Goal: Information Seeking & Learning: Find specific fact

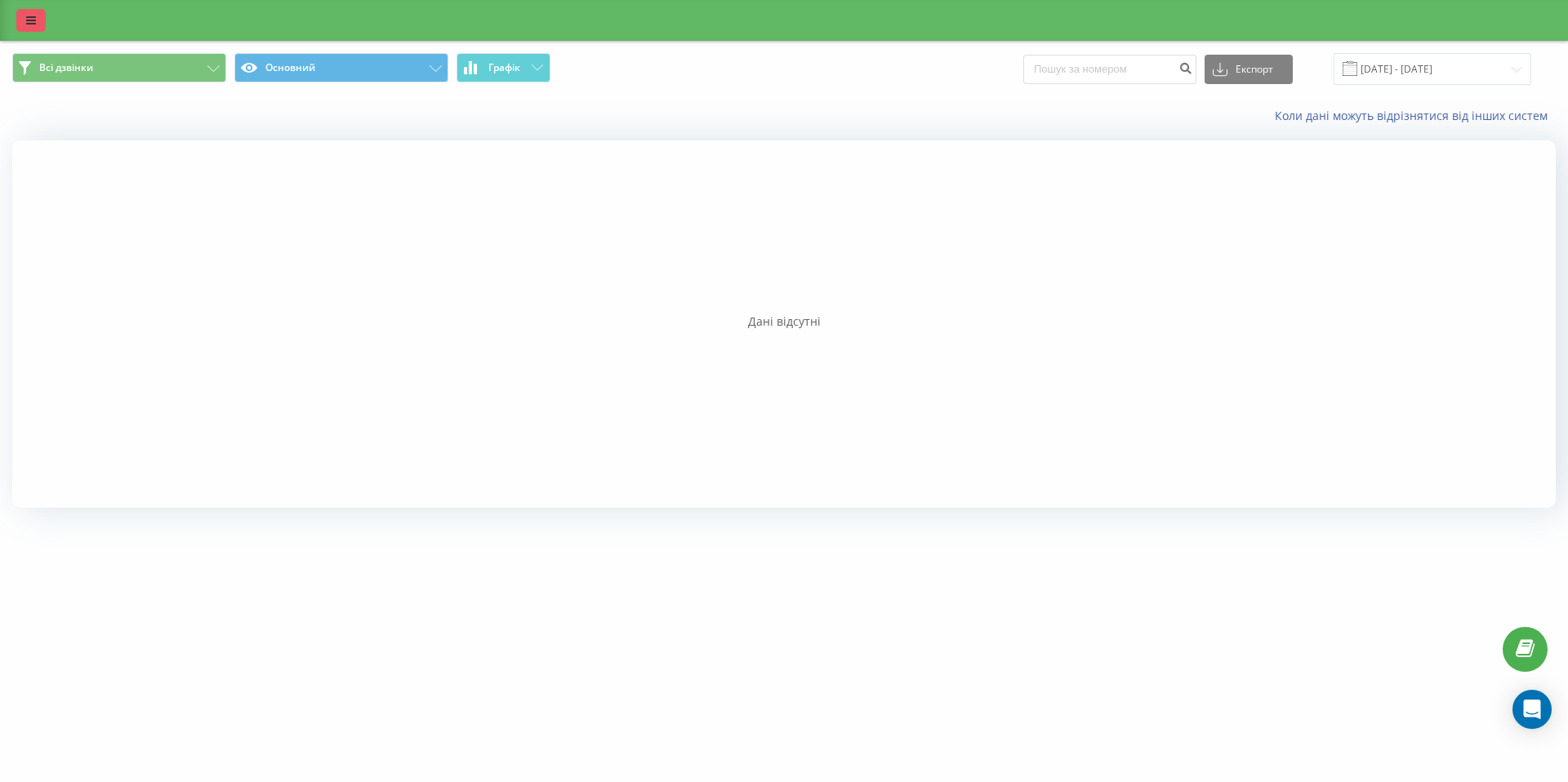
click at [33, 26] on link at bounding box center [31, 20] width 29 height 23
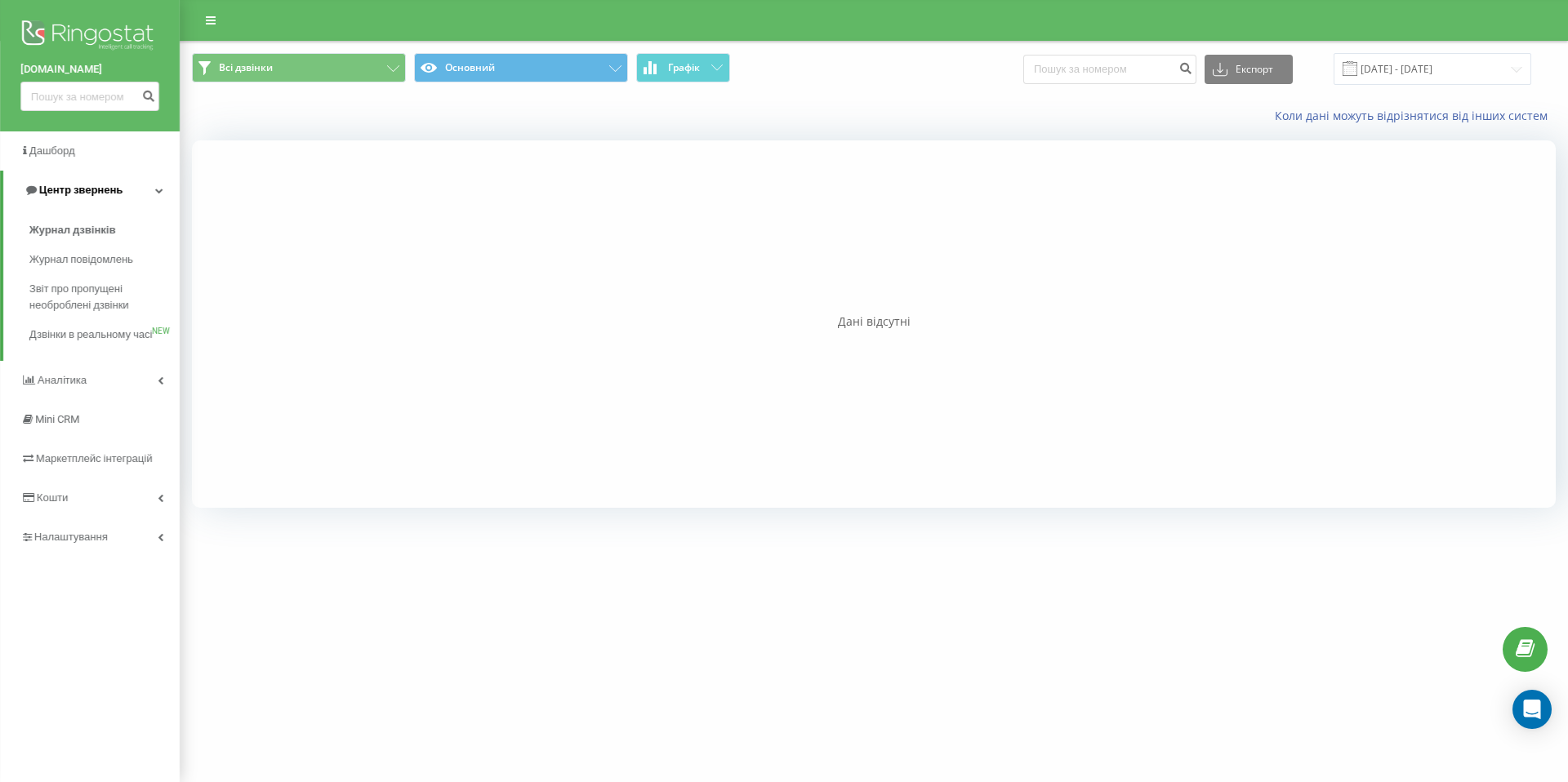
click at [72, 193] on span "Центр звернень" at bounding box center [81, 190] width 84 height 13
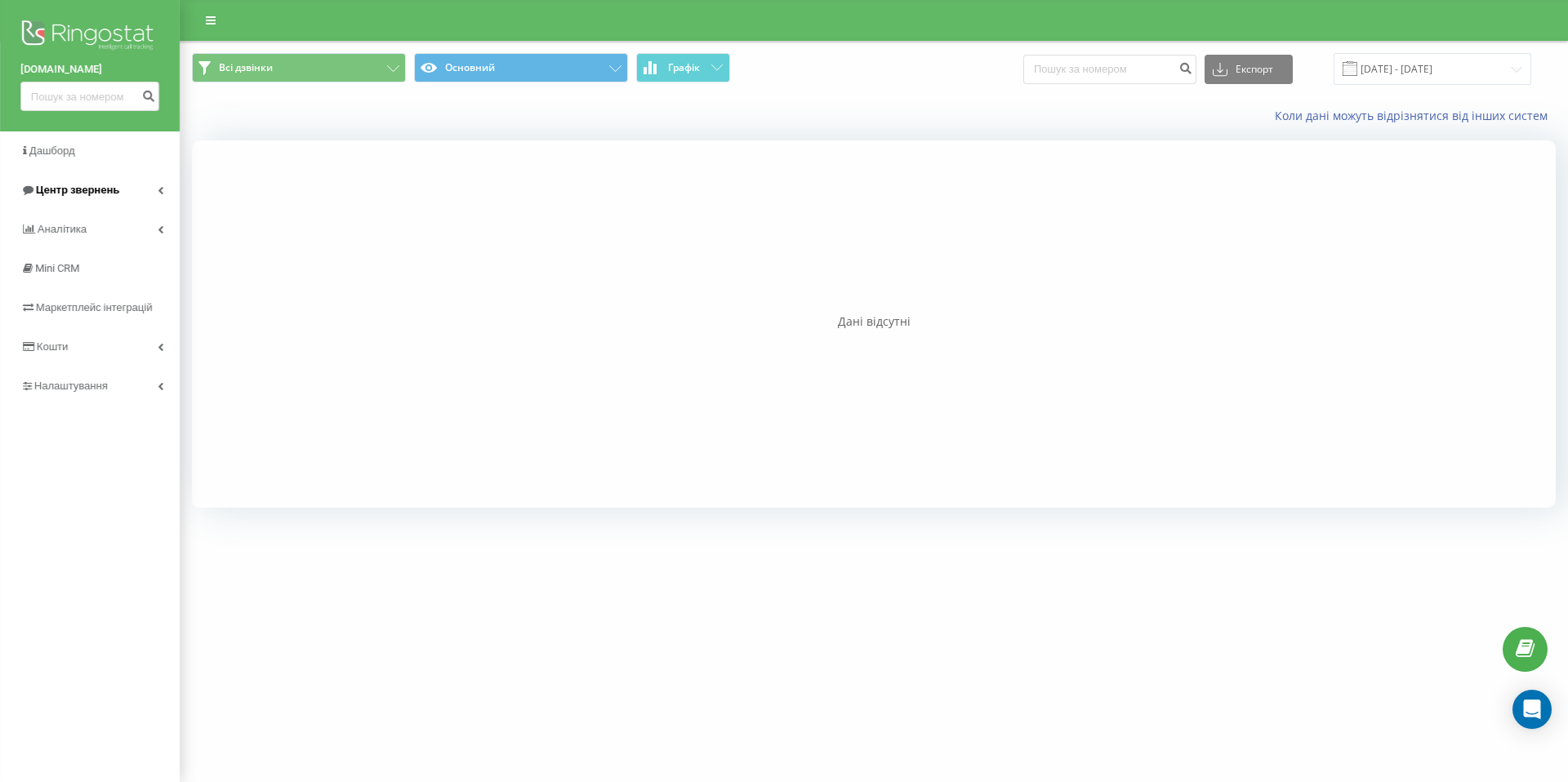
click at [73, 183] on span "Центр звернень" at bounding box center [70, 190] width 99 height 17
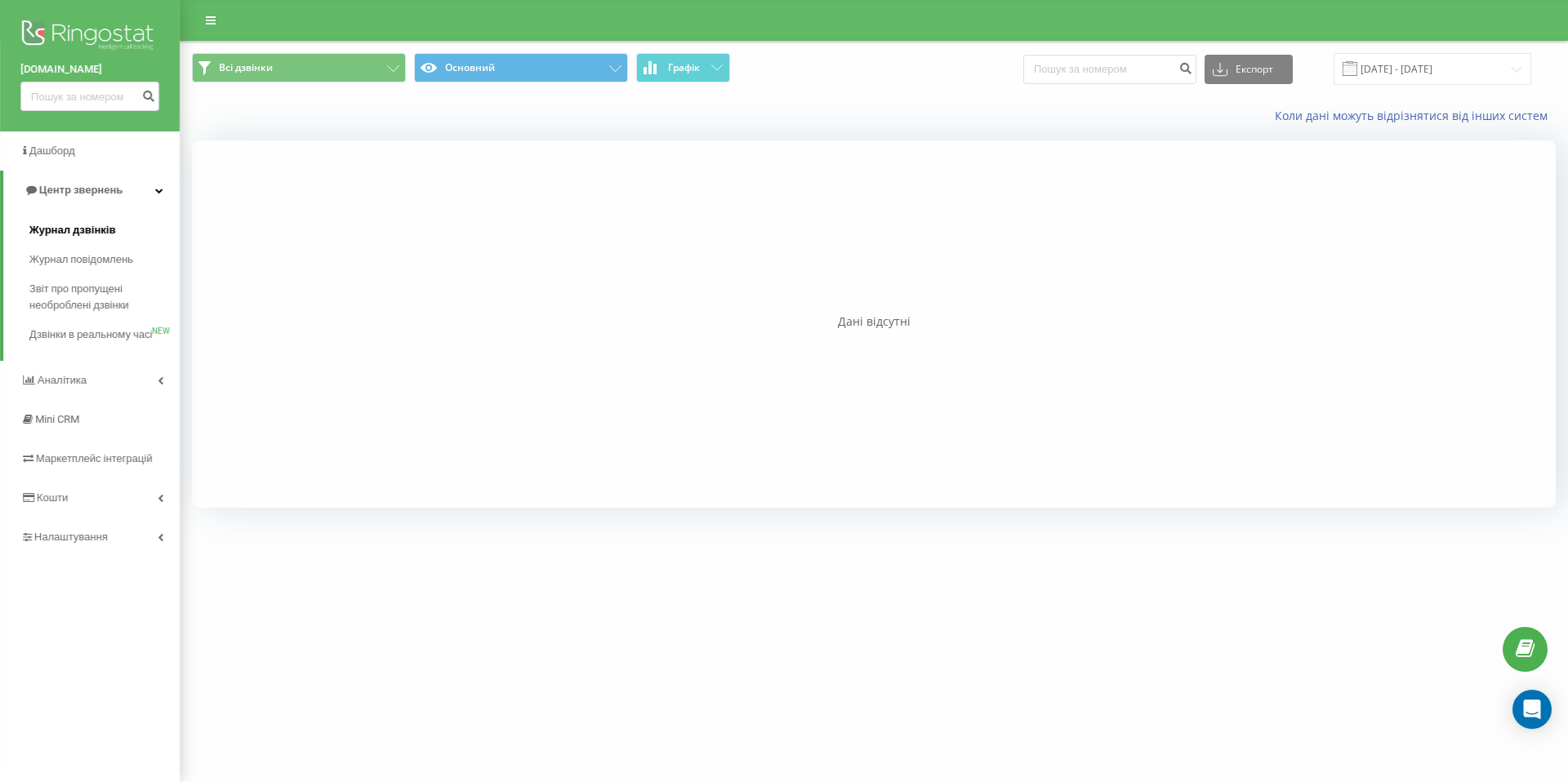
click at [66, 234] on span "Журнал дзвінків" at bounding box center [72, 230] width 87 height 17
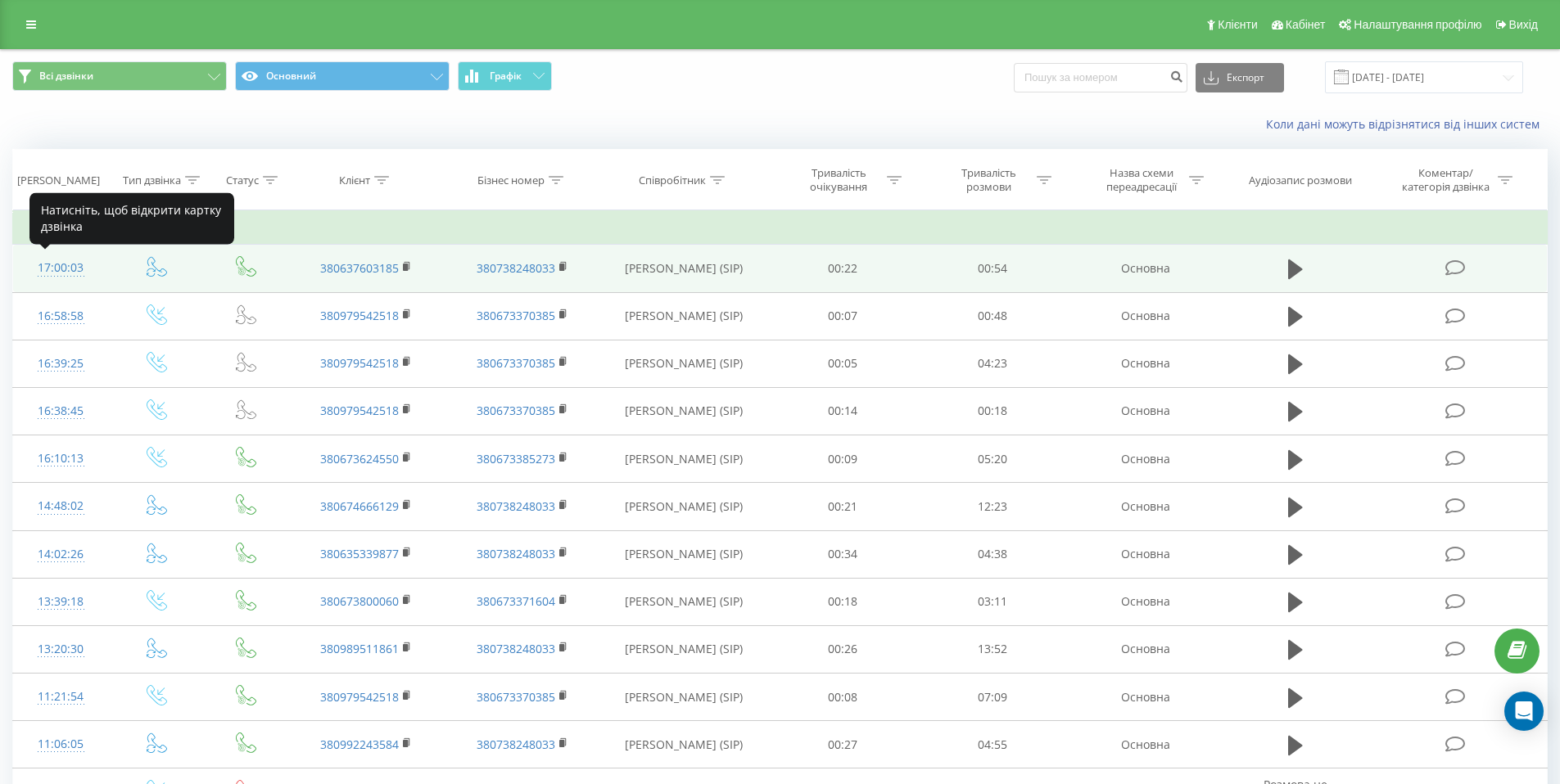
click at [47, 265] on div "17:00:03" at bounding box center [60, 268] width 63 height 32
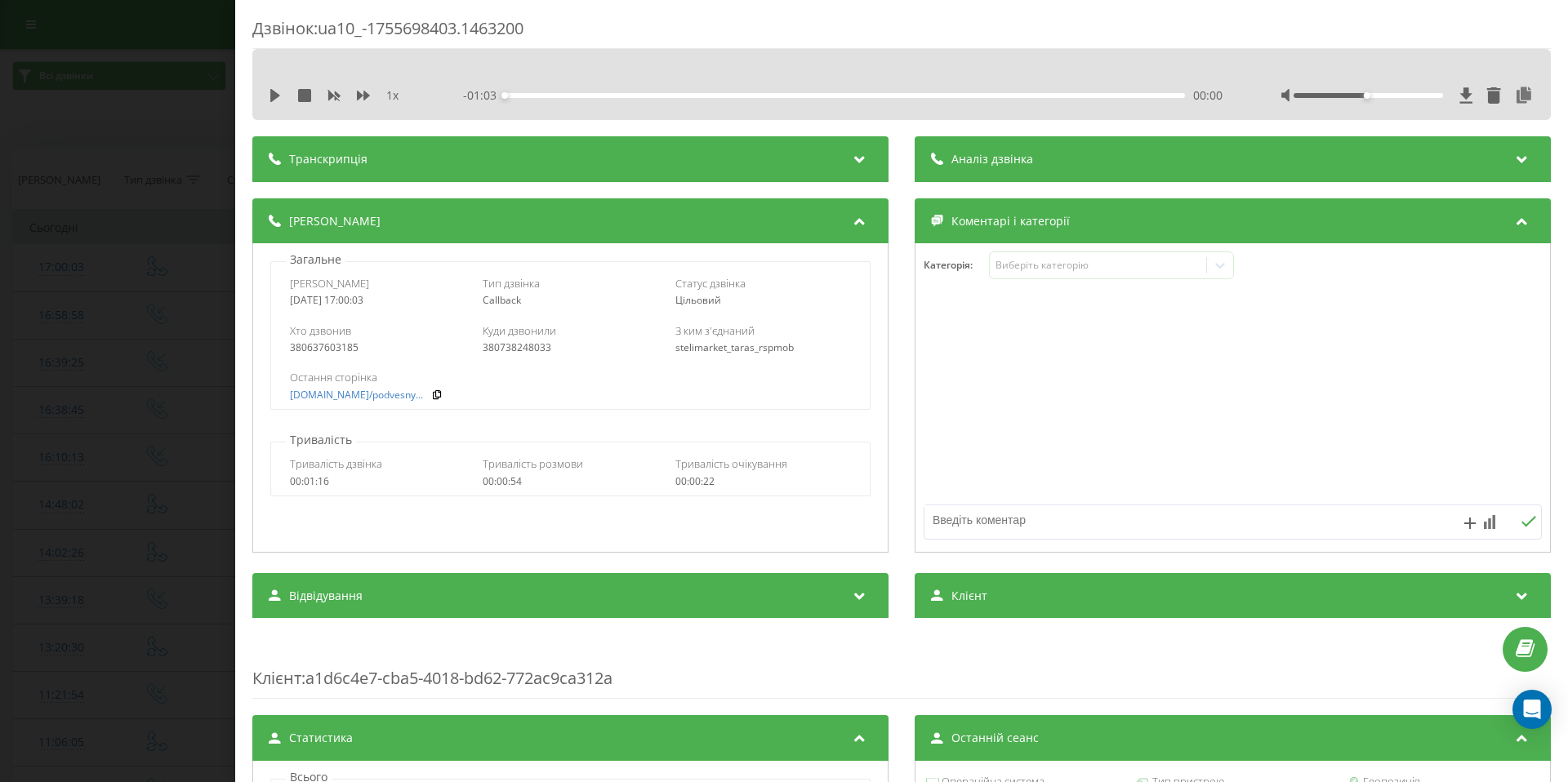
drag, startPoint x: 272, startPoint y: 91, endPoint x: 290, endPoint y: 121, distance: 35.0
click at [272, 91] on icon at bounding box center [275, 95] width 10 height 13
click at [362, 93] on icon at bounding box center [363, 95] width 13 height 13
click at [363, 94] on icon at bounding box center [363, 95] width 13 height 13
click at [1390, 94] on div at bounding box center [1369, 95] width 150 height 5
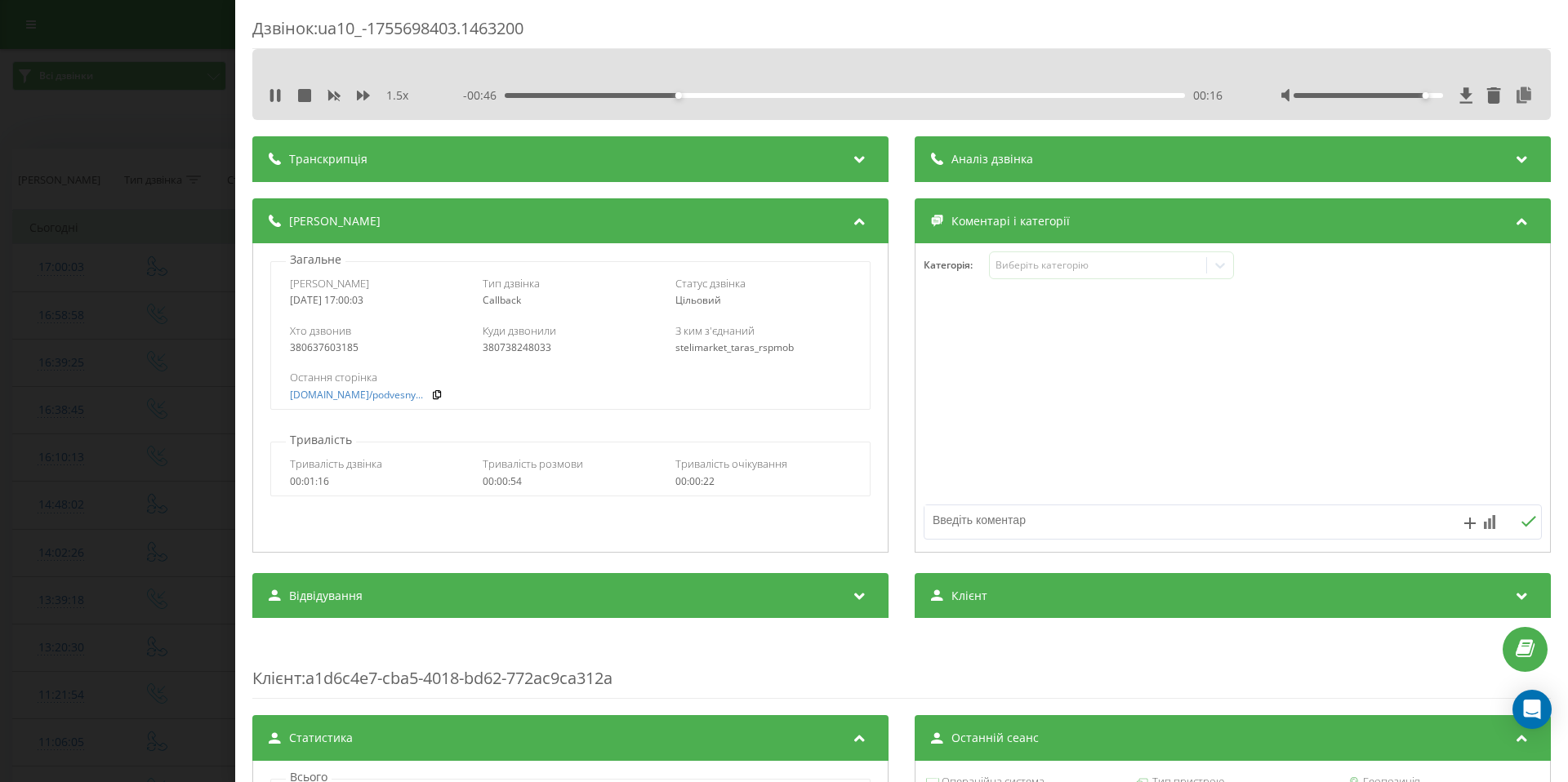
click at [1409, 94] on div at bounding box center [1369, 95] width 150 height 5
click at [185, 263] on div "Дзвінок : ua10_-1755698403.1463200 1.5 x - 00:13 00:50 00:50 Транскрипція Для A…" at bounding box center [784, 391] width 1568 height 782
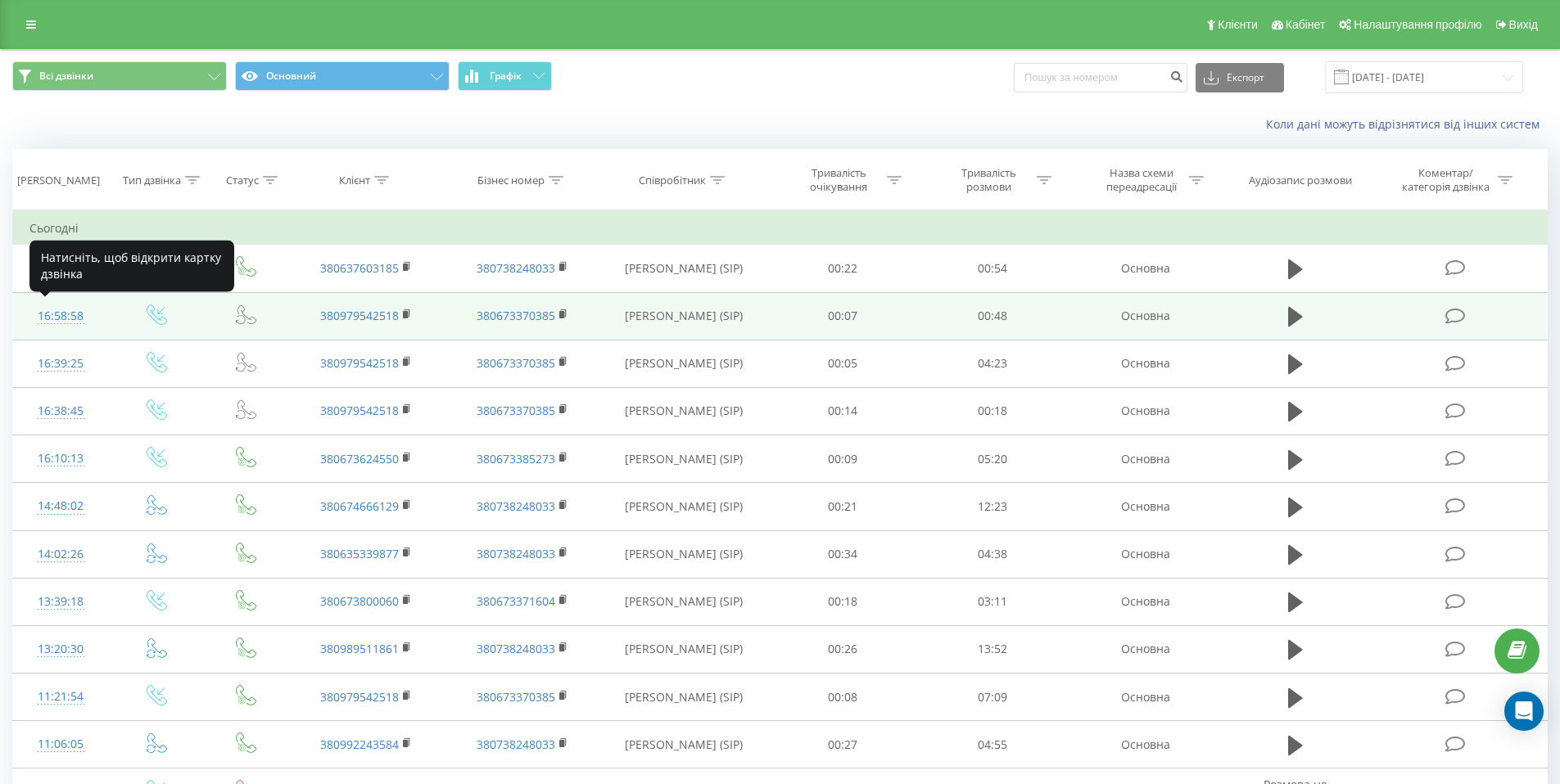
click at [47, 318] on div "16:58:58" at bounding box center [60, 316] width 63 height 32
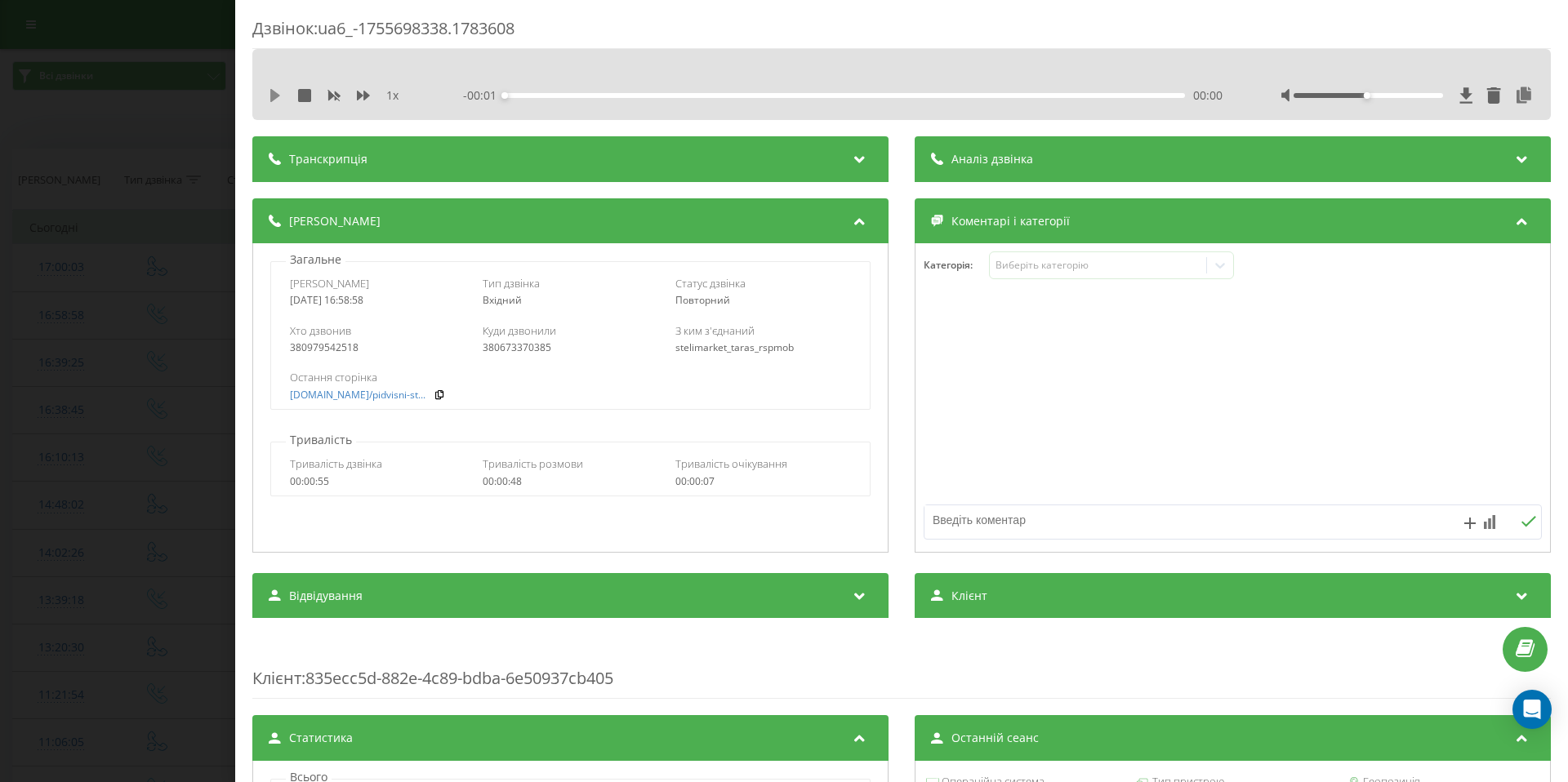
click at [272, 93] on icon at bounding box center [275, 95] width 10 height 13
click at [367, 95] on icon at bounding box center [363, 95] width 13 height 10
click at [215, 96] on div "Дзвінок : ua6_-1755698338.1783608 1.5 x - 00:33 00:15 00:15 Транскрипція Для AI…" at bounding box center [784, 391] width 1568 height 782
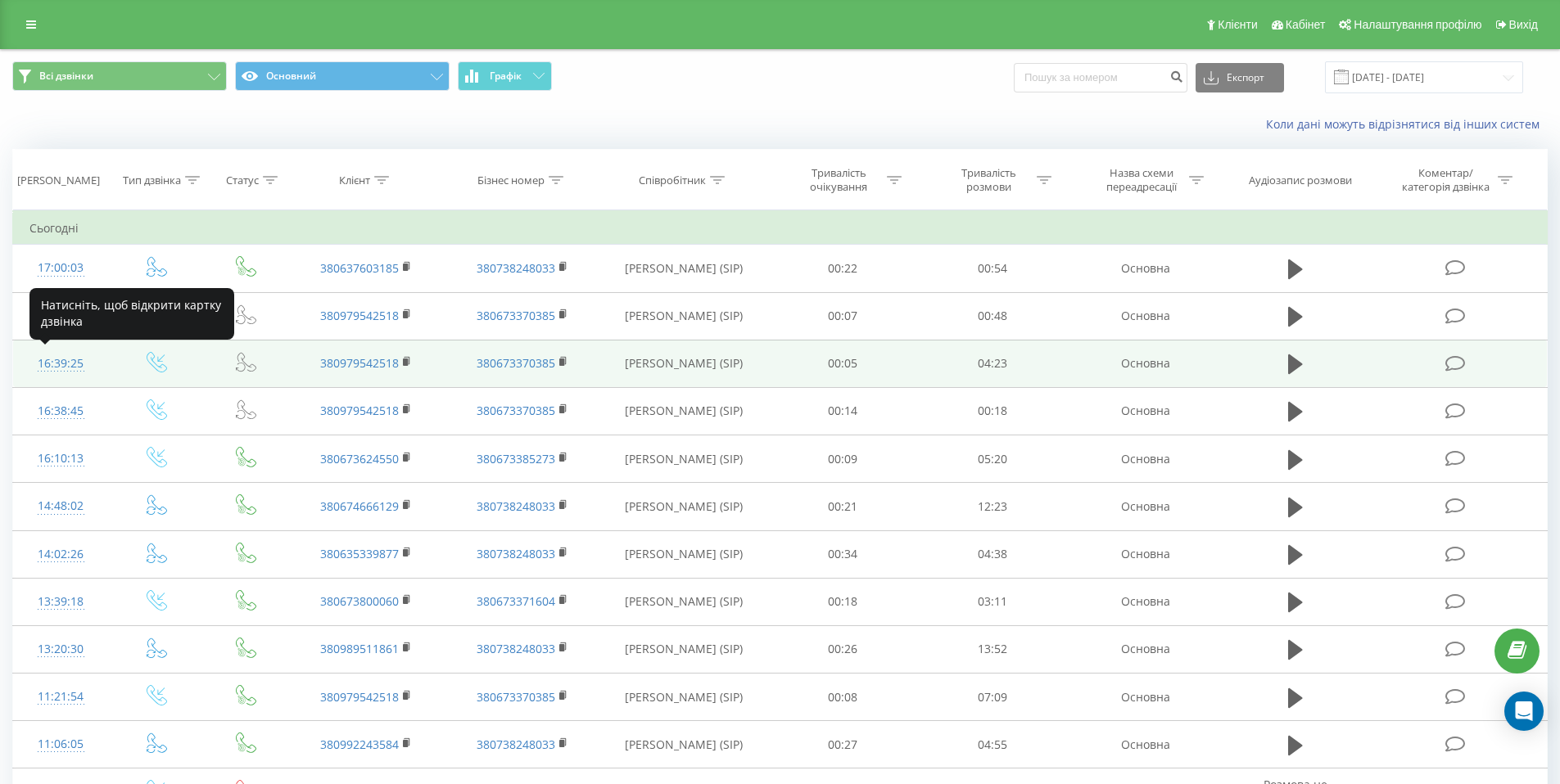
click at [53, 363] on div "16:39:25" at bounding box center [60, 364] width 63 height 32
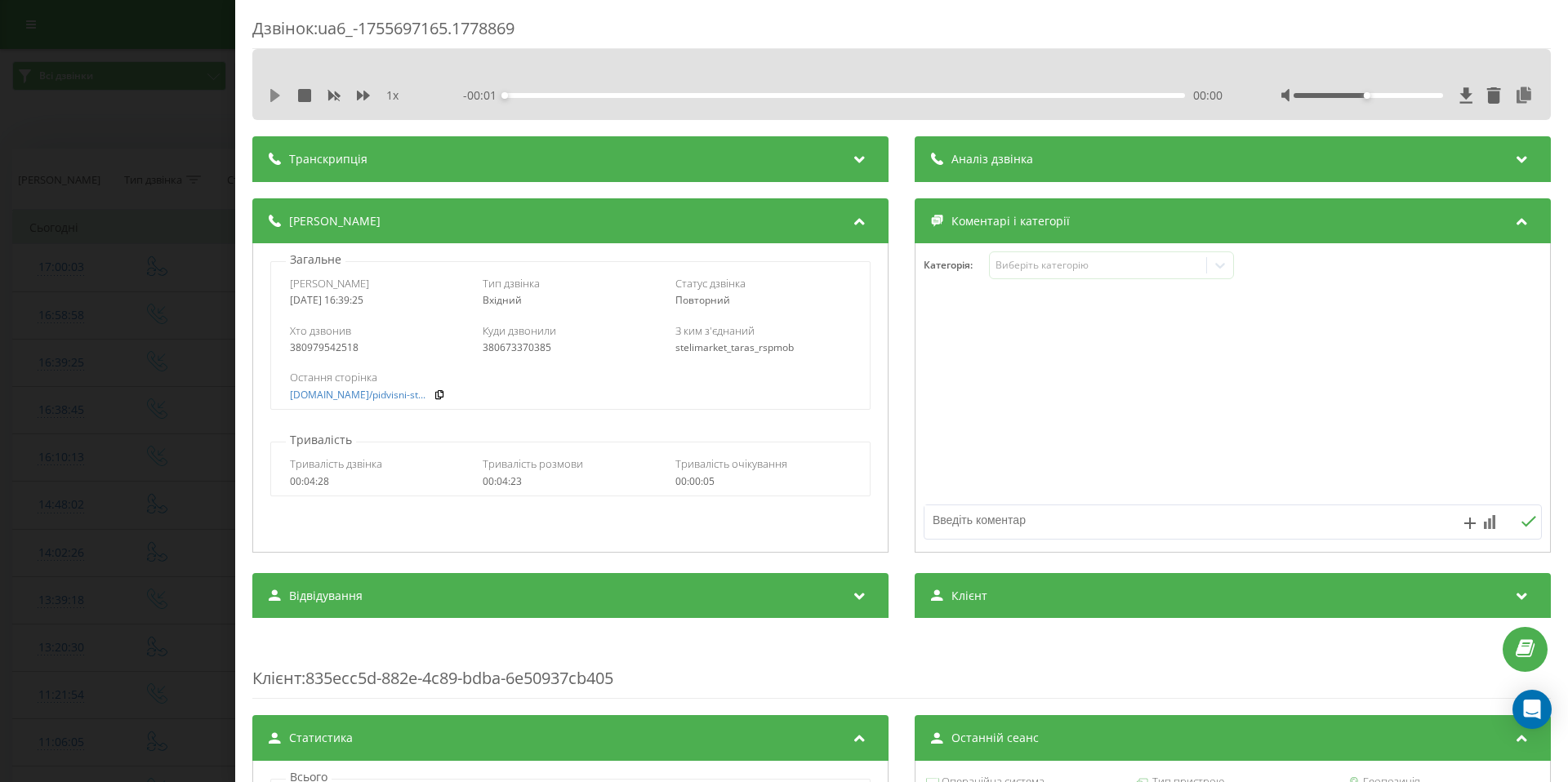
click at [274, 96] on icon at bounding box center [275, 95] width 10 height 13
click at [215, 161] on div "Дзвінок : ua6_-1755697165.1778869 1 x - 04:22 00:01 00:01 Транскрипція Для AI-а…" at bounding box center [784, 391] width 1568 height 782
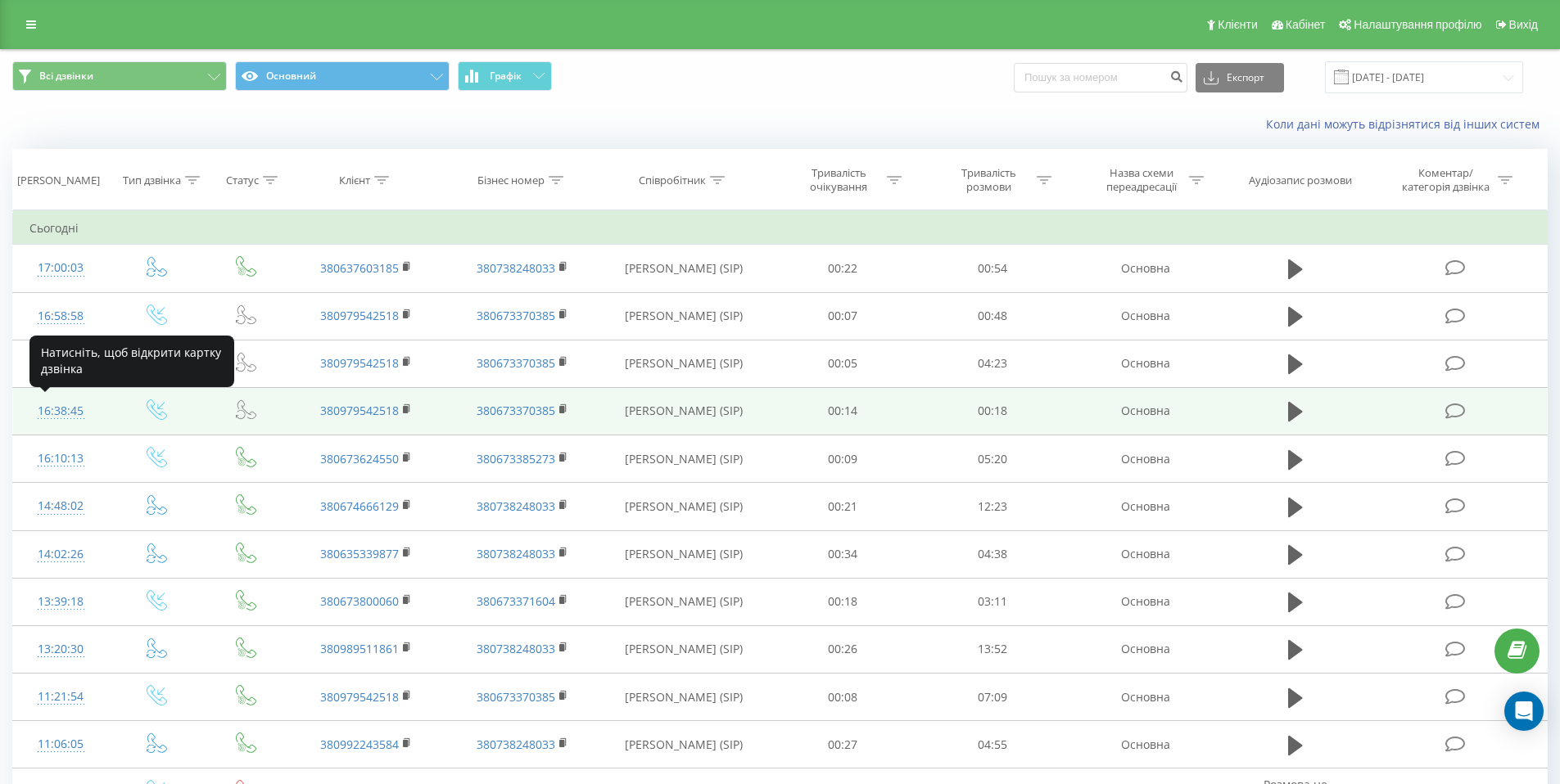
click at [57, 410] on div "16:38:45" at bounding box center [60, 412] width 63 height 32
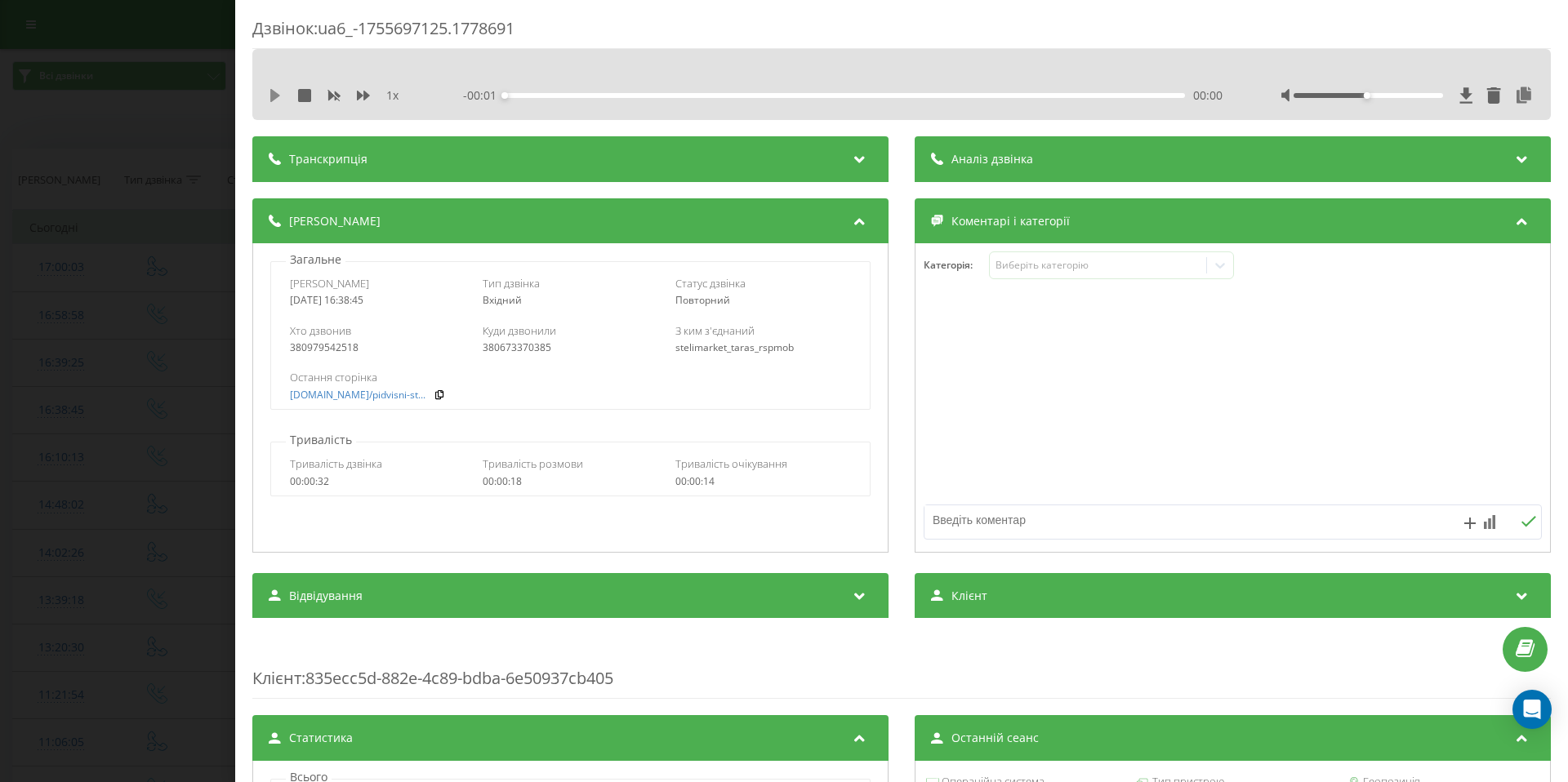
click at [268, 92] on icon at bounding box center [274, 95] width 13 height 13
click at [363, 94] on icon at bounding box center [363, 95] width 13 height 13
click at [364, 94] on icon at bounding box center [363, 95] width 13 height 10
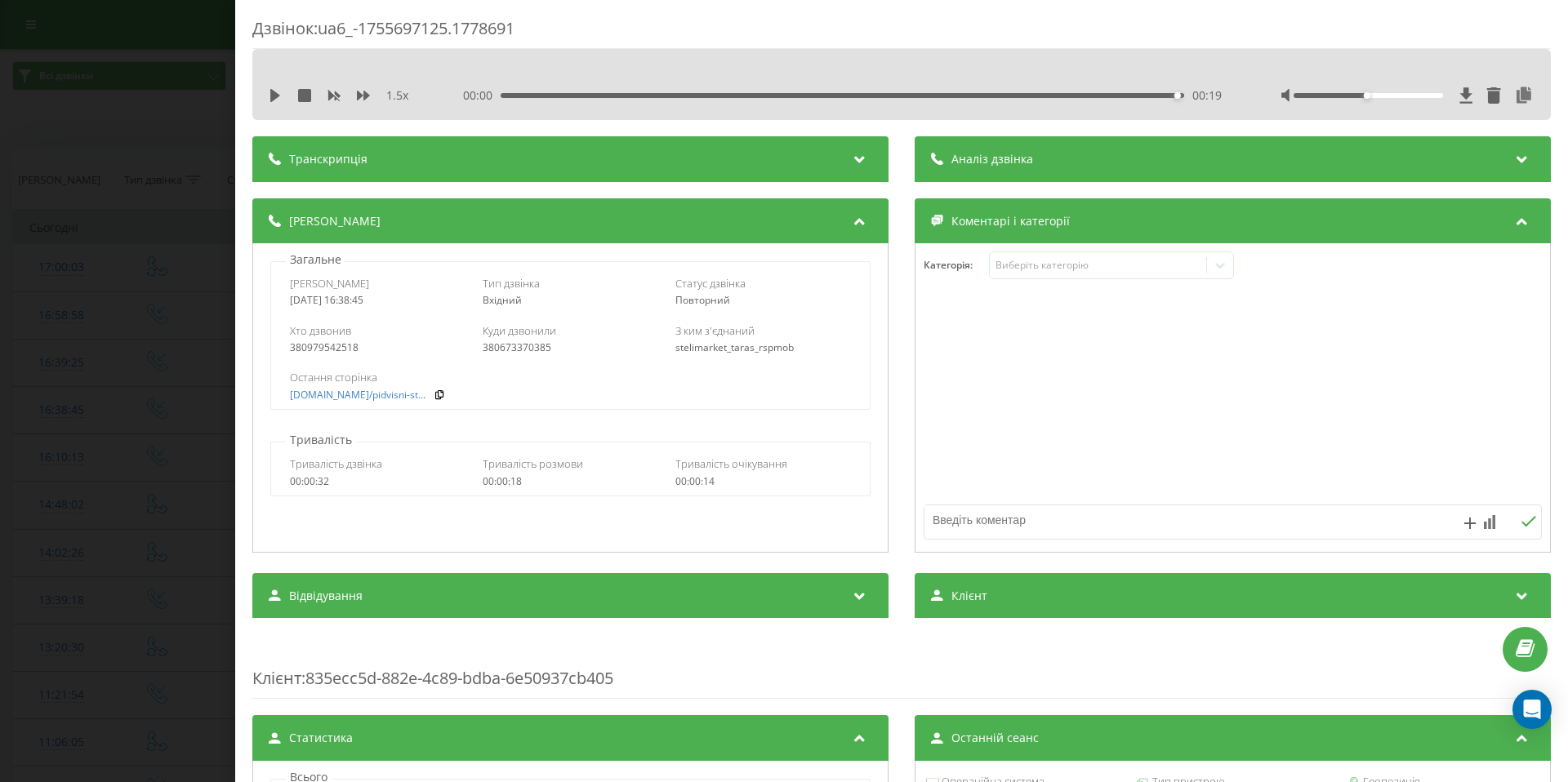
click at [176, 124] on div "Дзвінок : ua6_-1755697125.1778691 1.5 x 00:00 00:19 00:19 Транскрипція Для AI-а…" at bounding box center [784, 391] width 1568 height 782
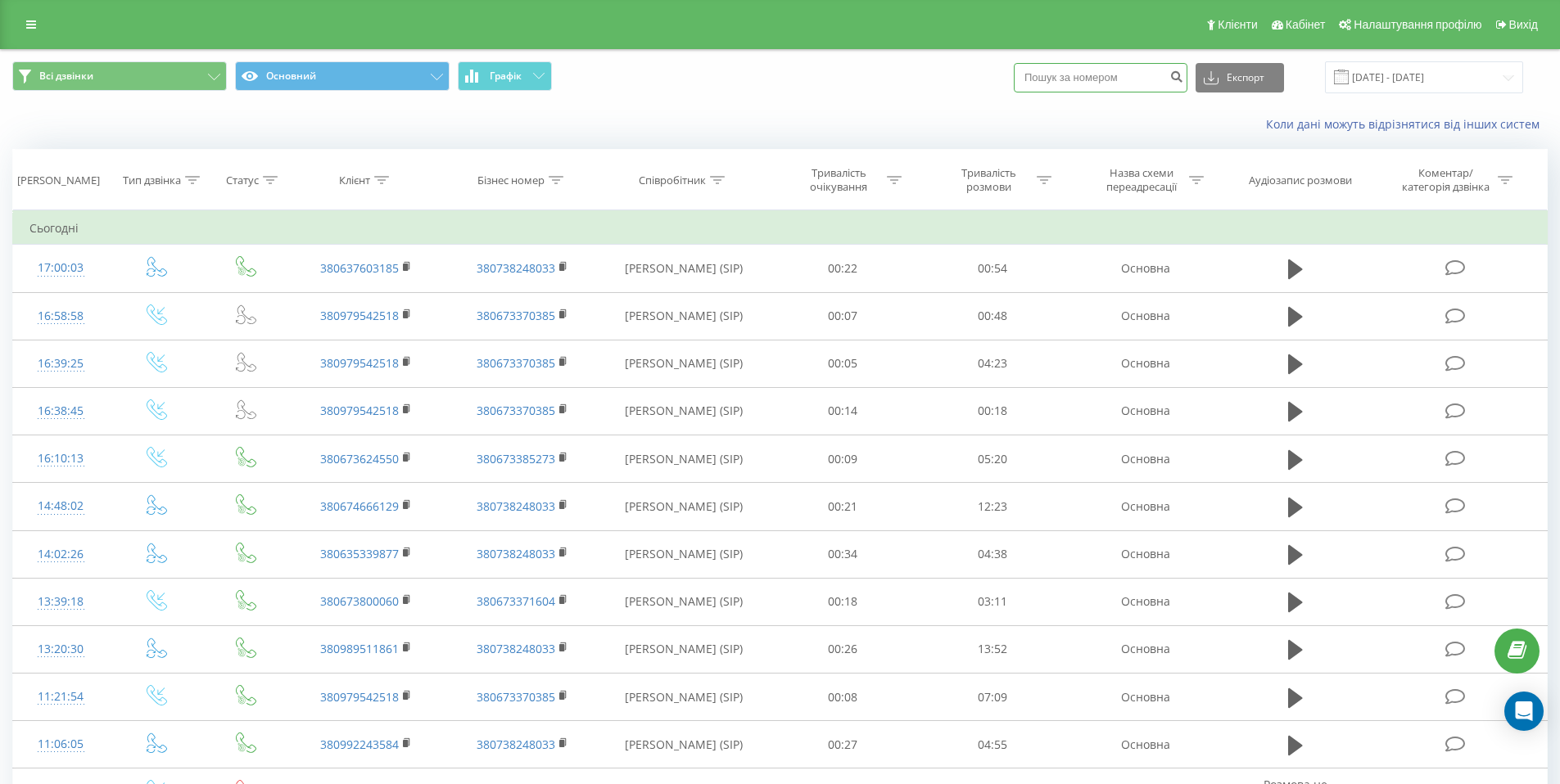
click at [1100, 76] on input at bounding box center [1100, 78] width 174 height 29
paste input "0937068091"
click at [1068, 78] on input "0937068091" at bounding box center [1100, 78] width 174 height 29
type input "380937068091"
click at [1183, 77] on icon "submit" at bounding box center [1177, 74] width 14 height 10
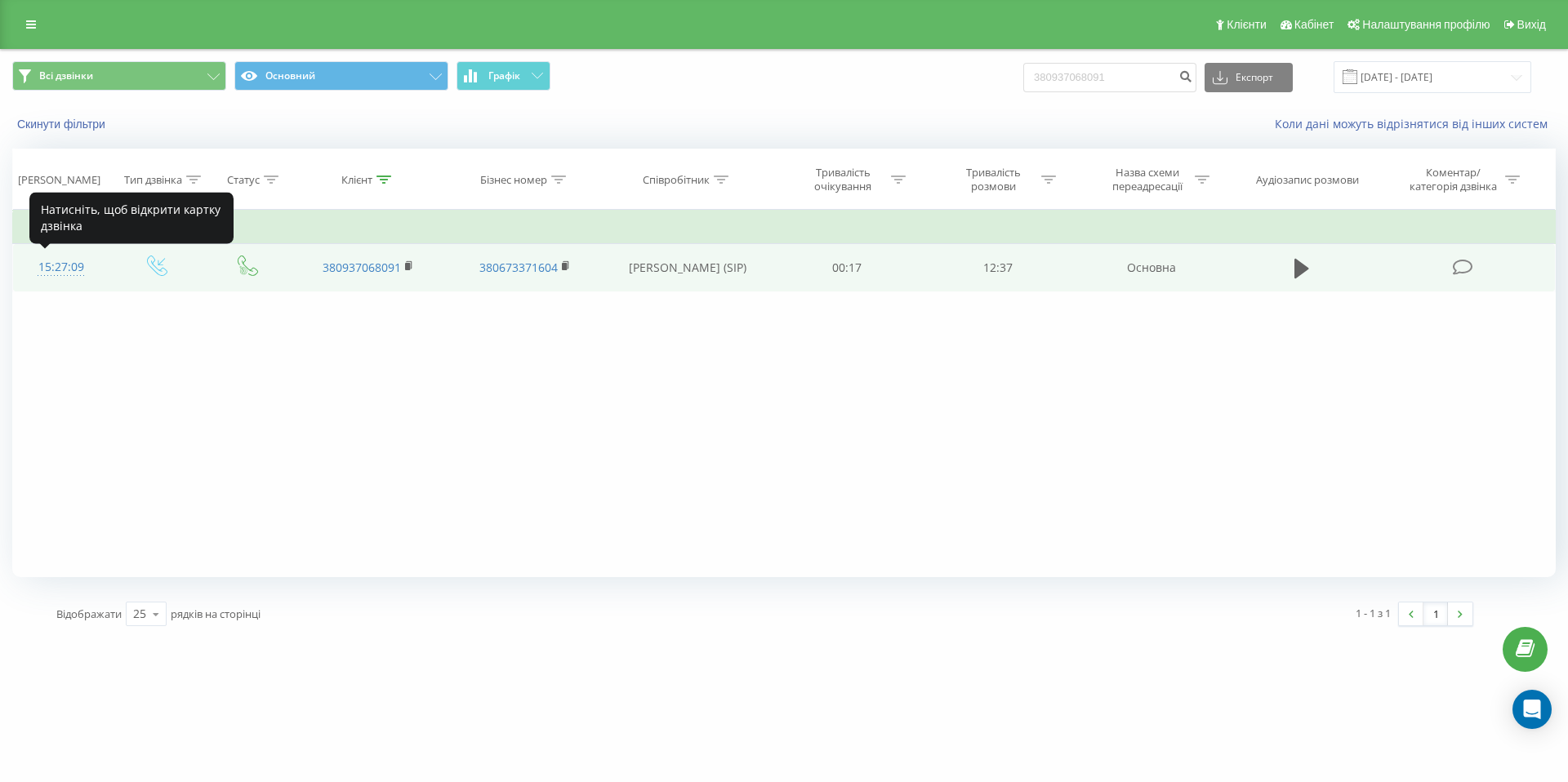
click at [58, 269] on div "15:27:09" at bounding box center [60, 267] width 63 height 32
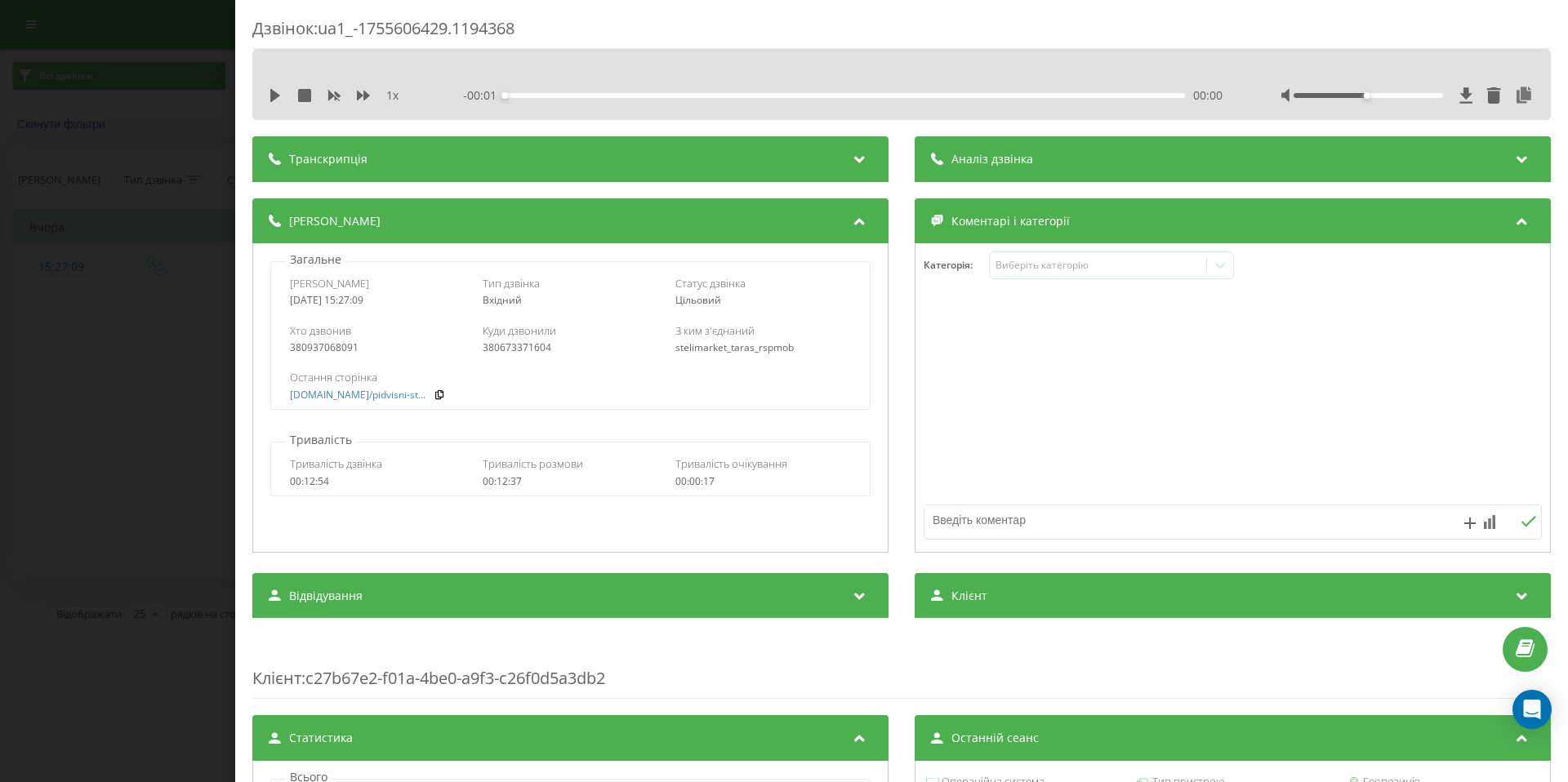
click at [133, 209] on div "Дзвінок : ua1_-1755606429.1194368 1 x - 00:01 00:00 00:00 Транскрипція Для AI-а…" at bounding box center [784, 391] width 1568 height 782
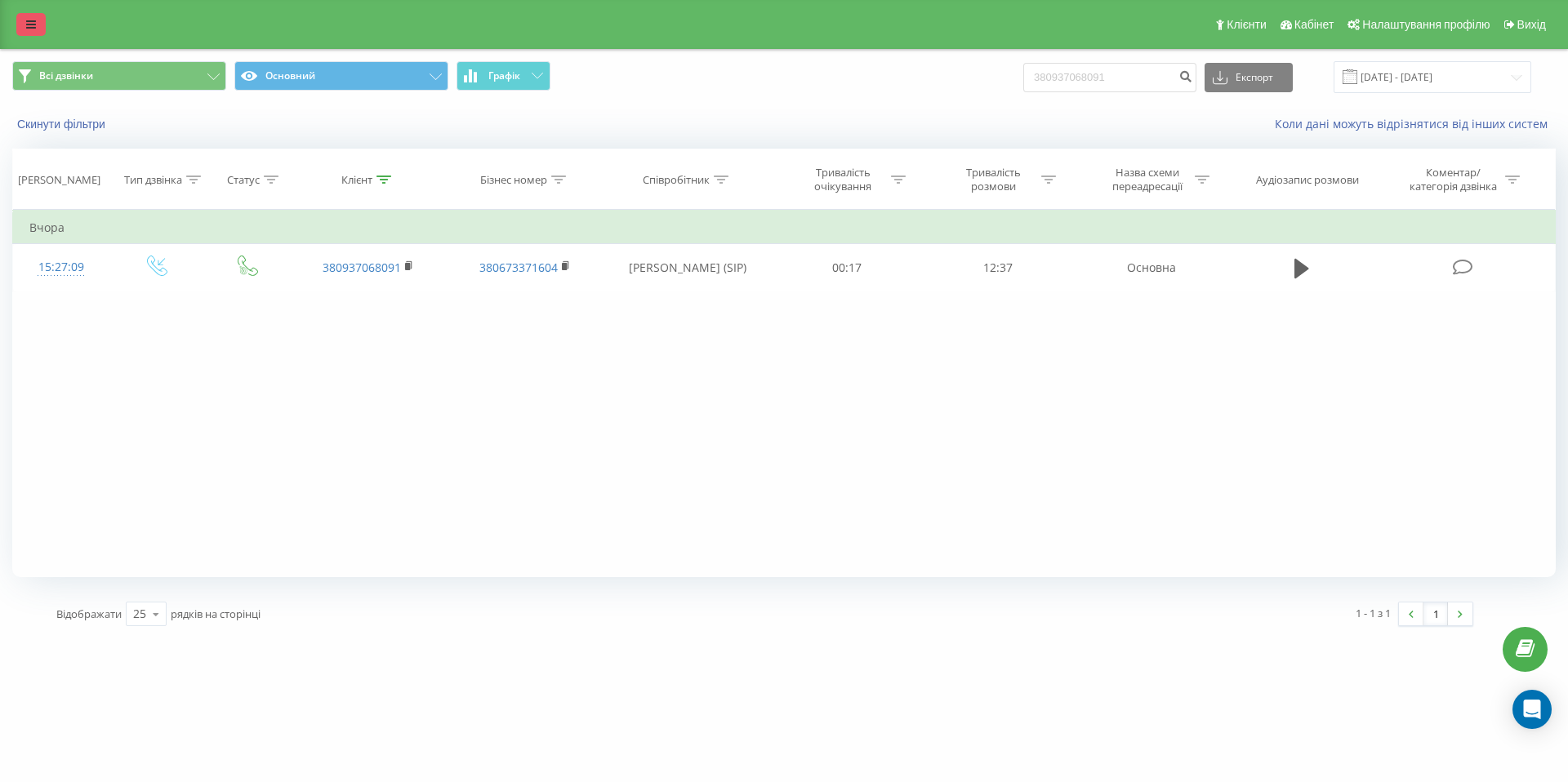
click at [28, 18] on icon at bounding box center [31, 24] width 10 height 12
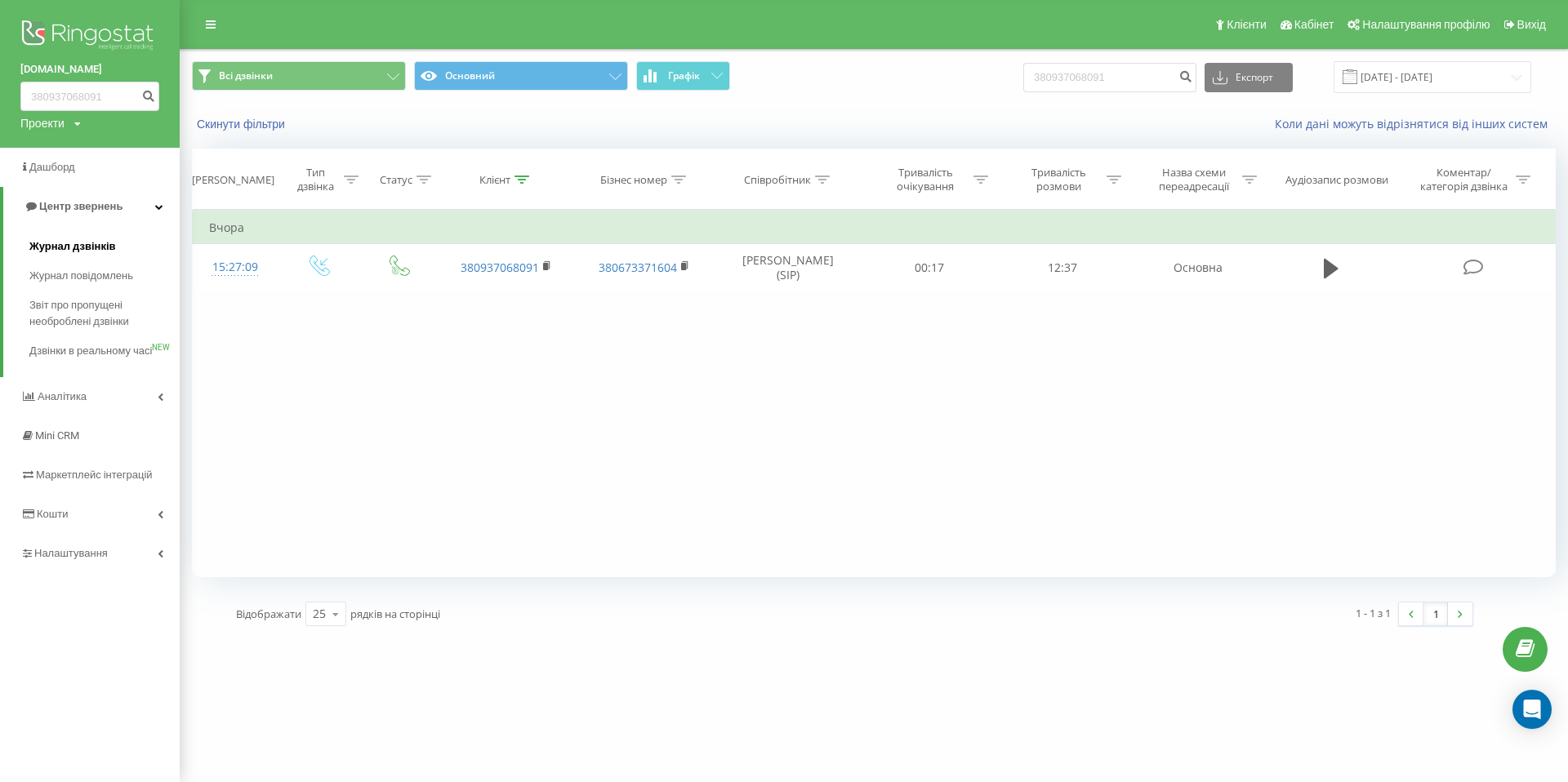
click at [95, 250] on span "Журнал дзвінків" at bounding box center [72, 246] width 87 height 17
